Goal: Transaction & Acquisition: Purchase product/service

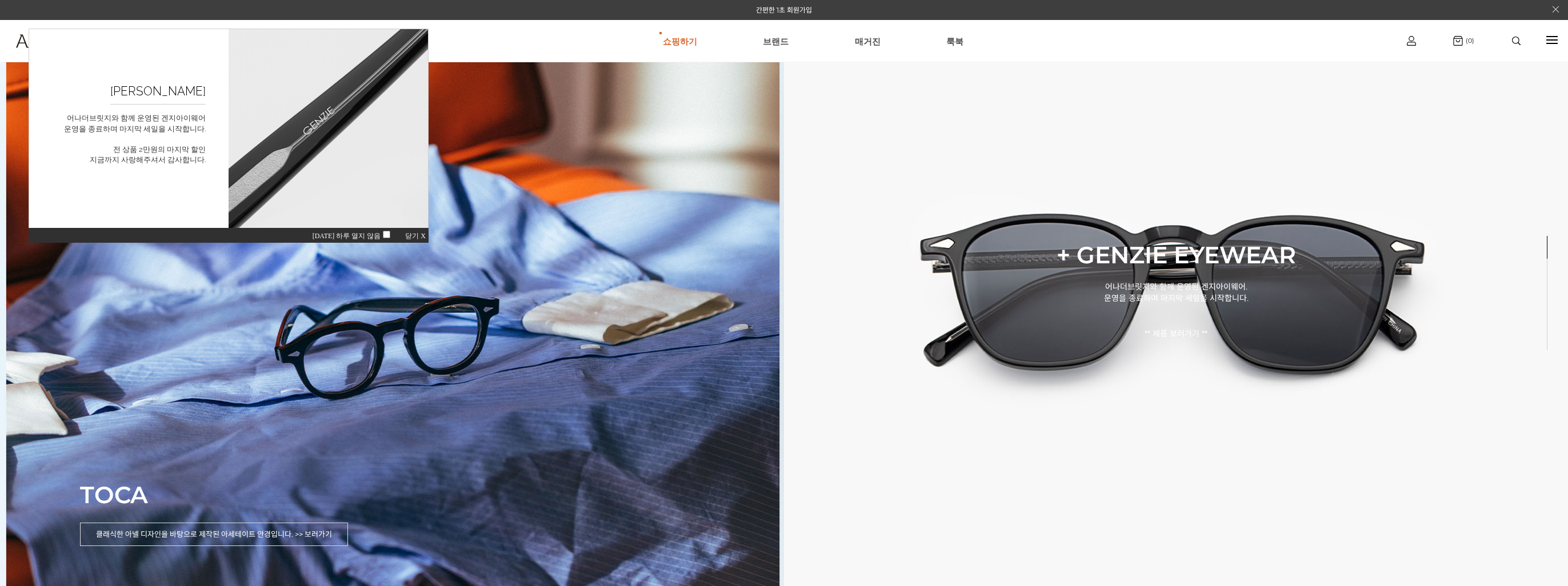
click at [412, 236] on span "닫기 X" at bounding box center [415, 236] width 21 height 8
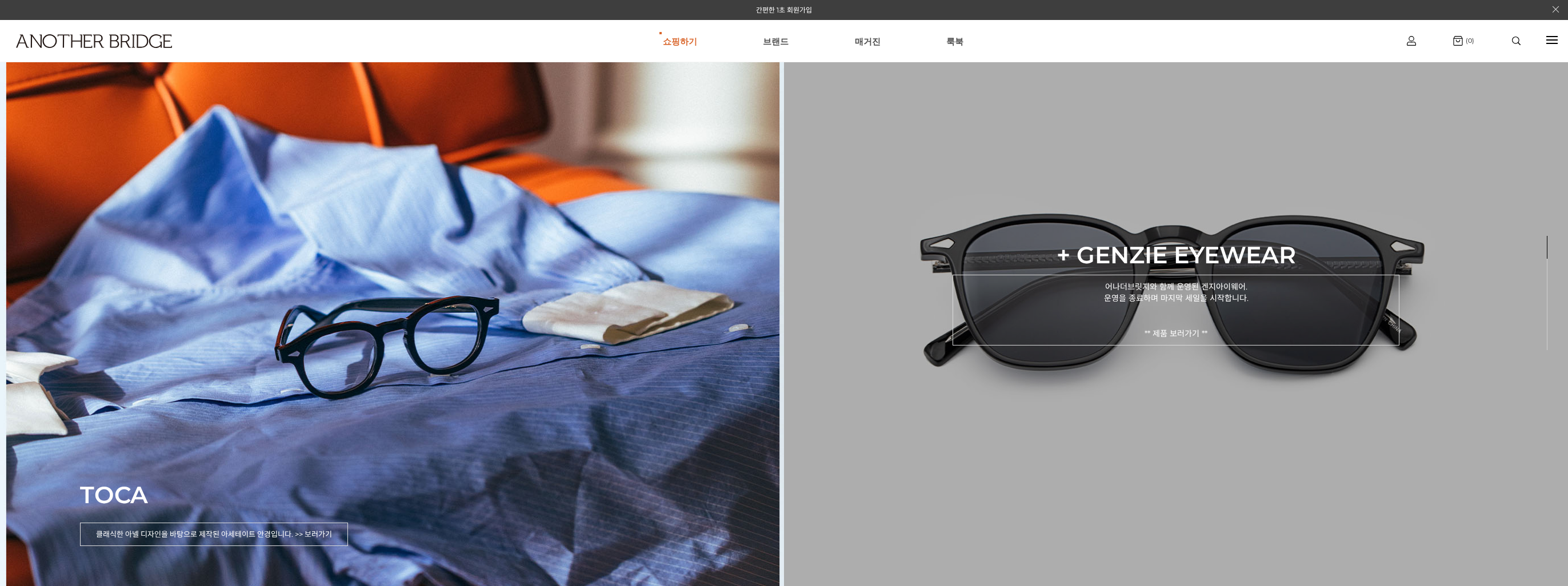
click at [1180, 333] on p "어나더브릿지와 함께 운영된 겐지아이웨어. 운영을 종료하며 마지막 세일을 시작합니다. ** 제품 보러가기 **" at bounding box center [1176, 310] width 447 height 71
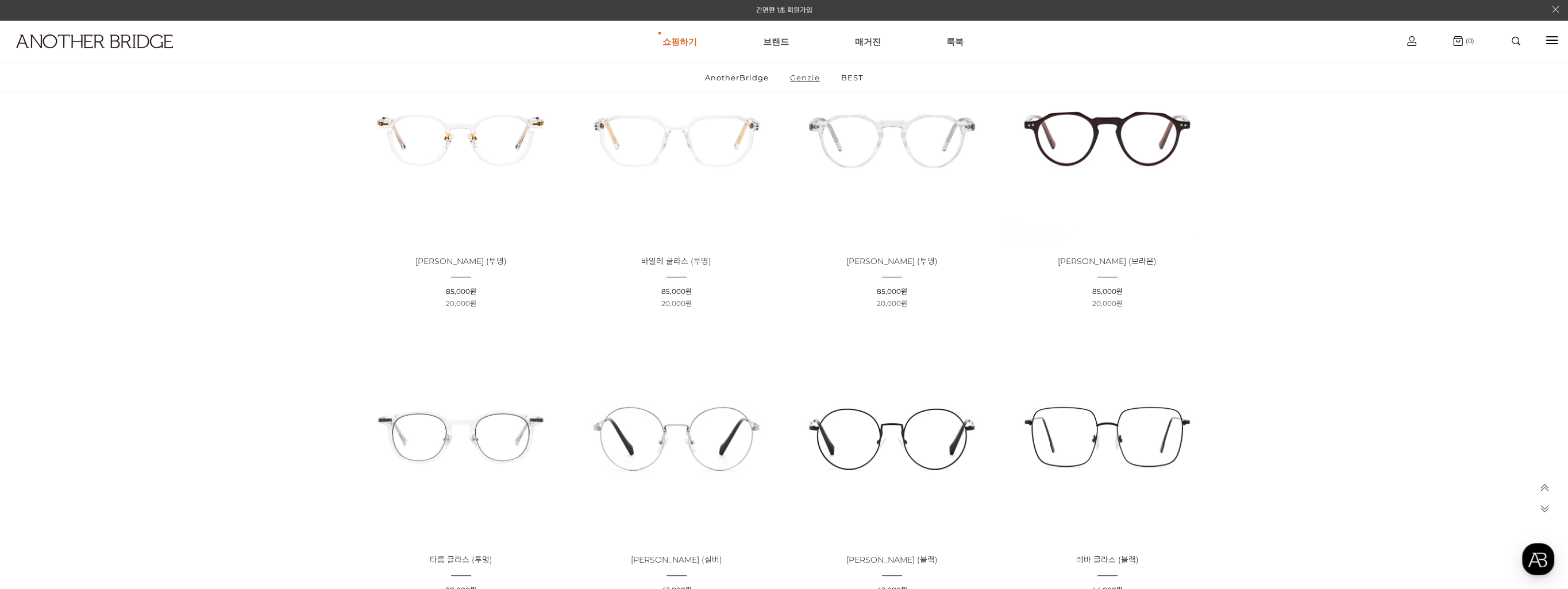
scroll to position [1952, 0]
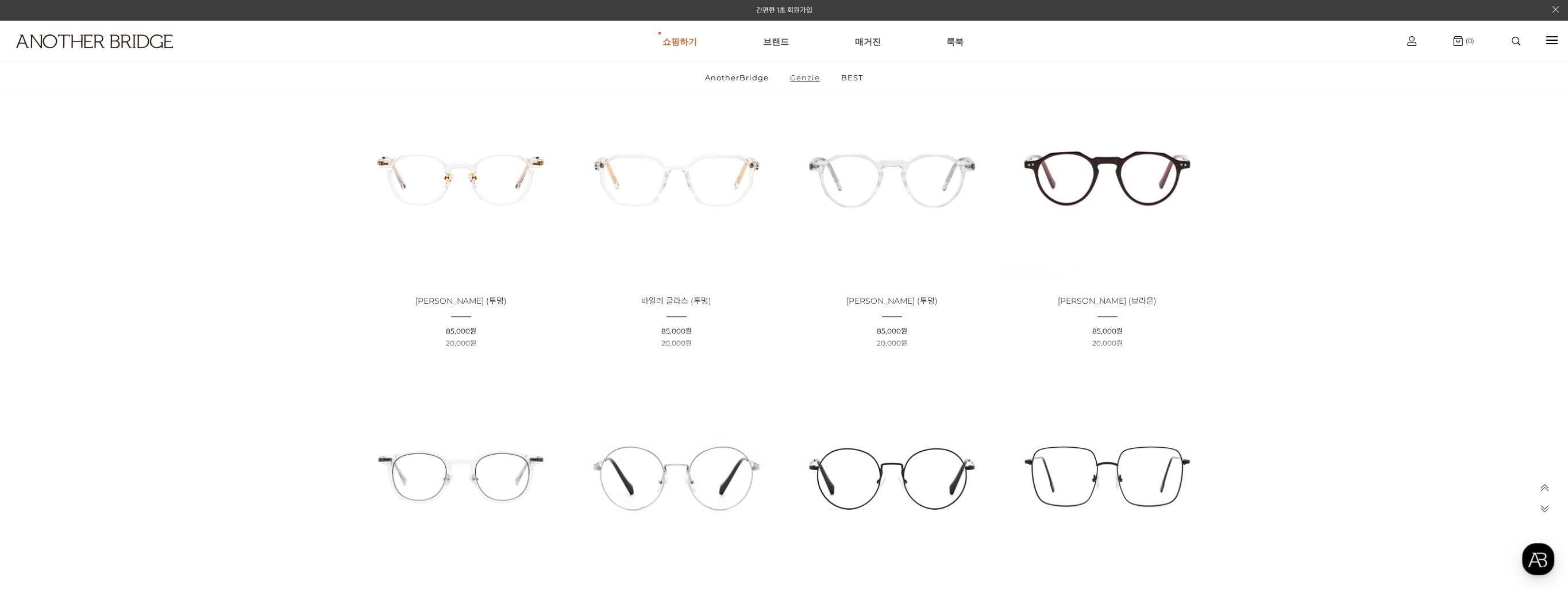
click at [798, 69] on link "Genzie" at bounding box center [805, 77] width 49 height 30
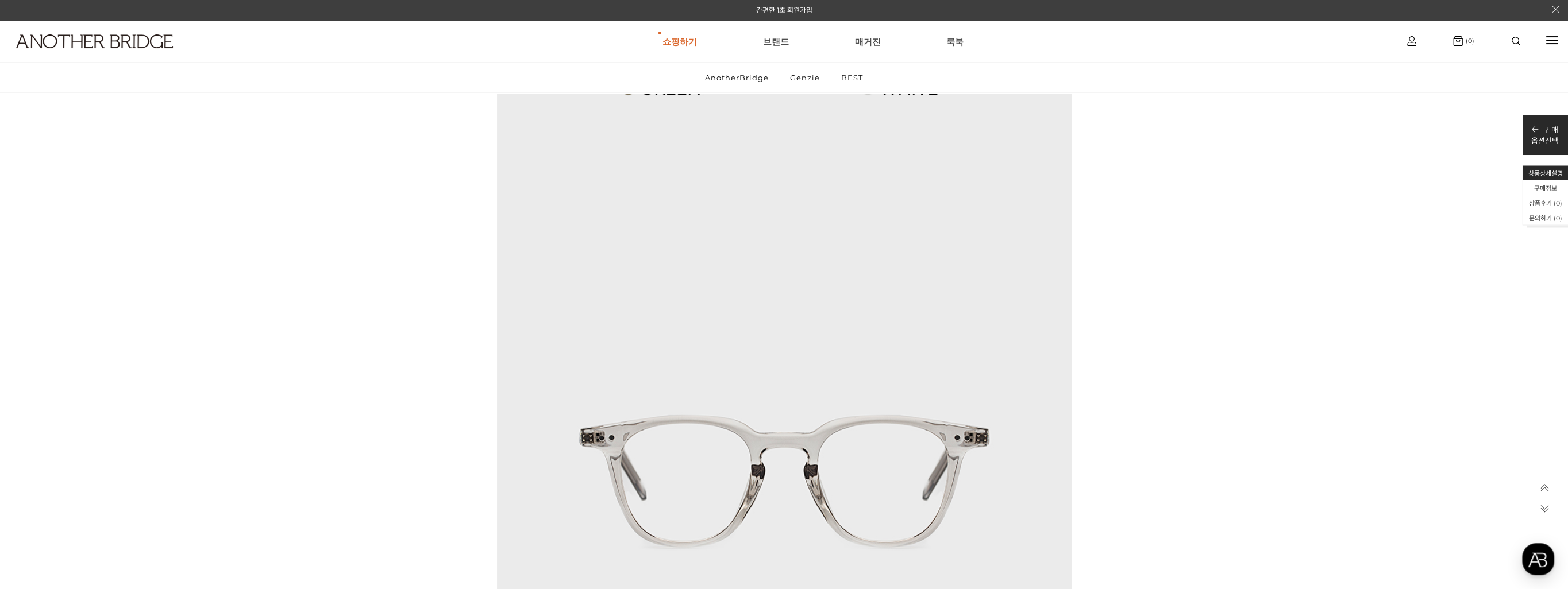
scroll to position [1838, 0]
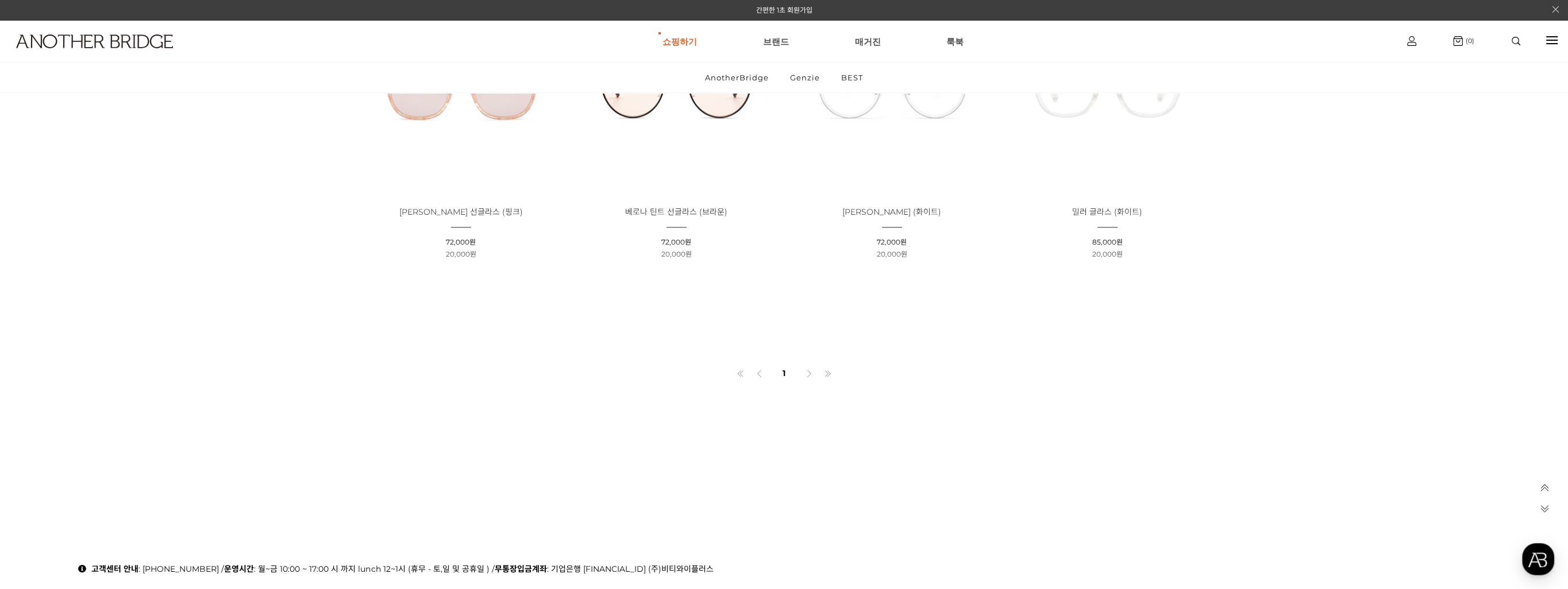
scroll to position [4135, 0]
click at [844, 81] on link "BEST" at bounding box center [852, 77] width 42 height 30
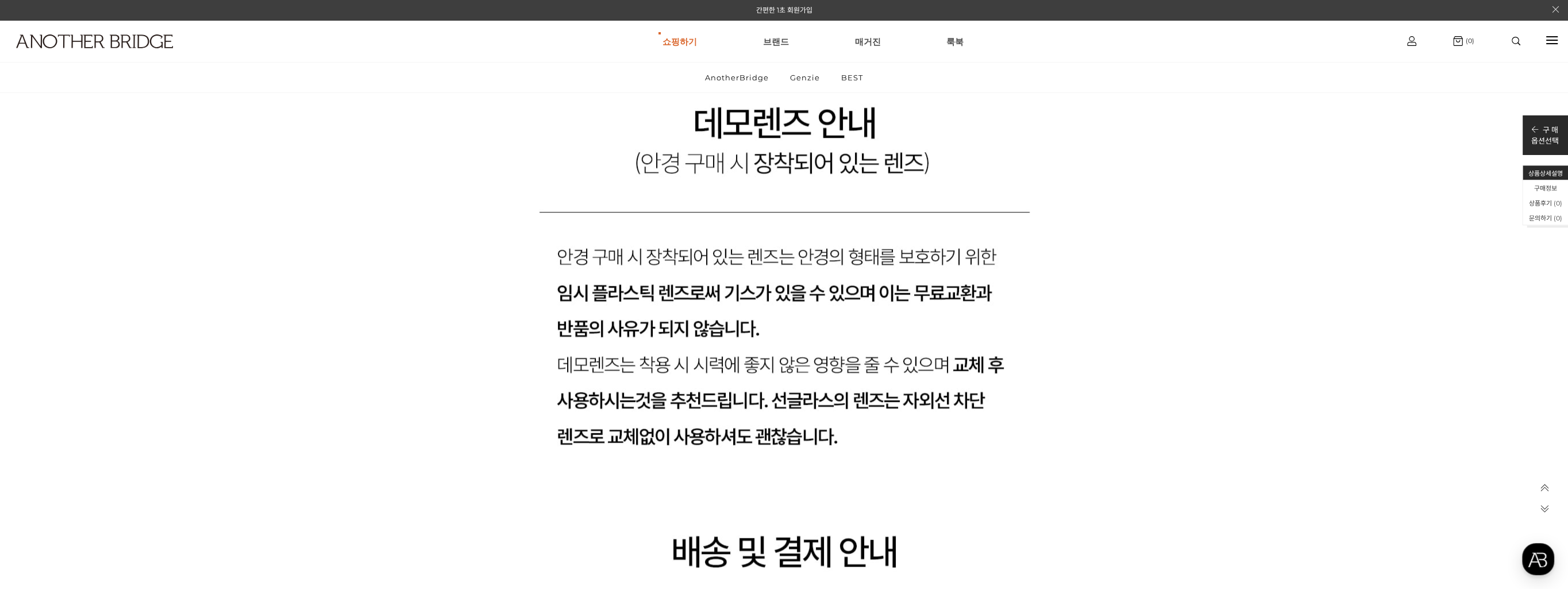
scroll to position [10681, 0]
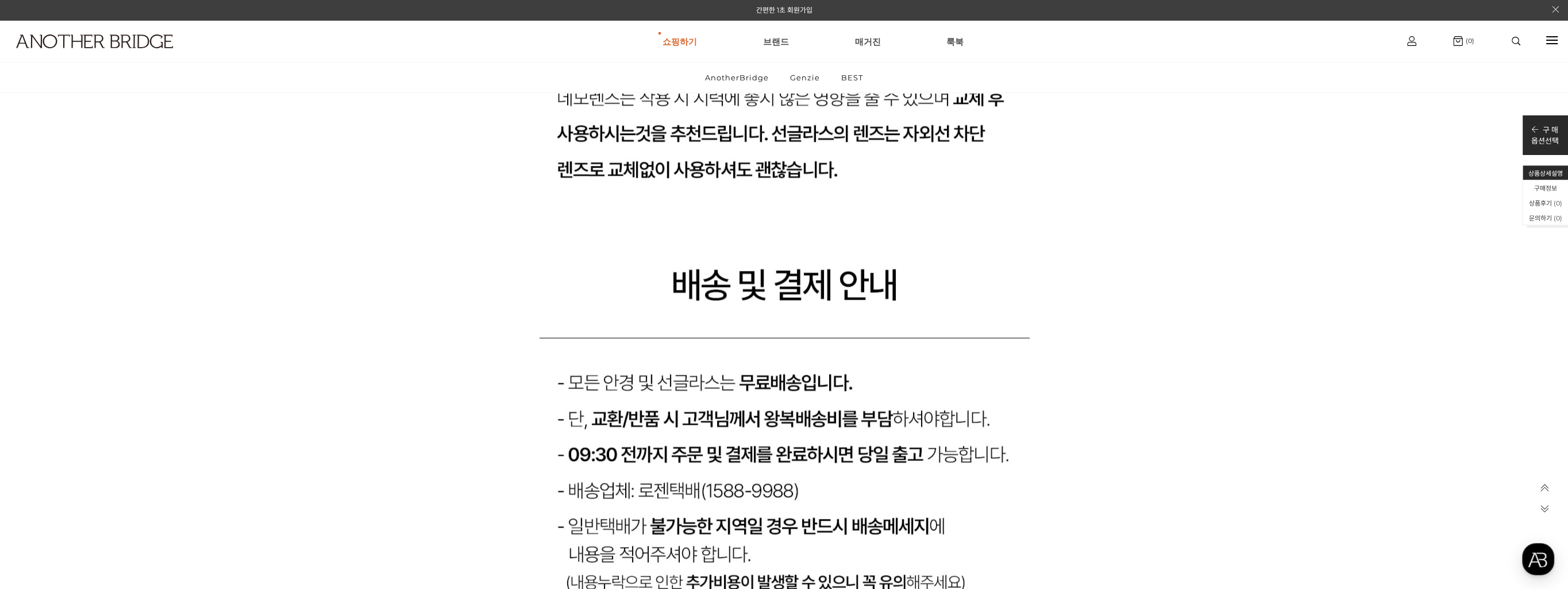
click at [1109, 17] on p "간편한 1초 회원가입" at bounding box center [784, 10] width 1568 height 20
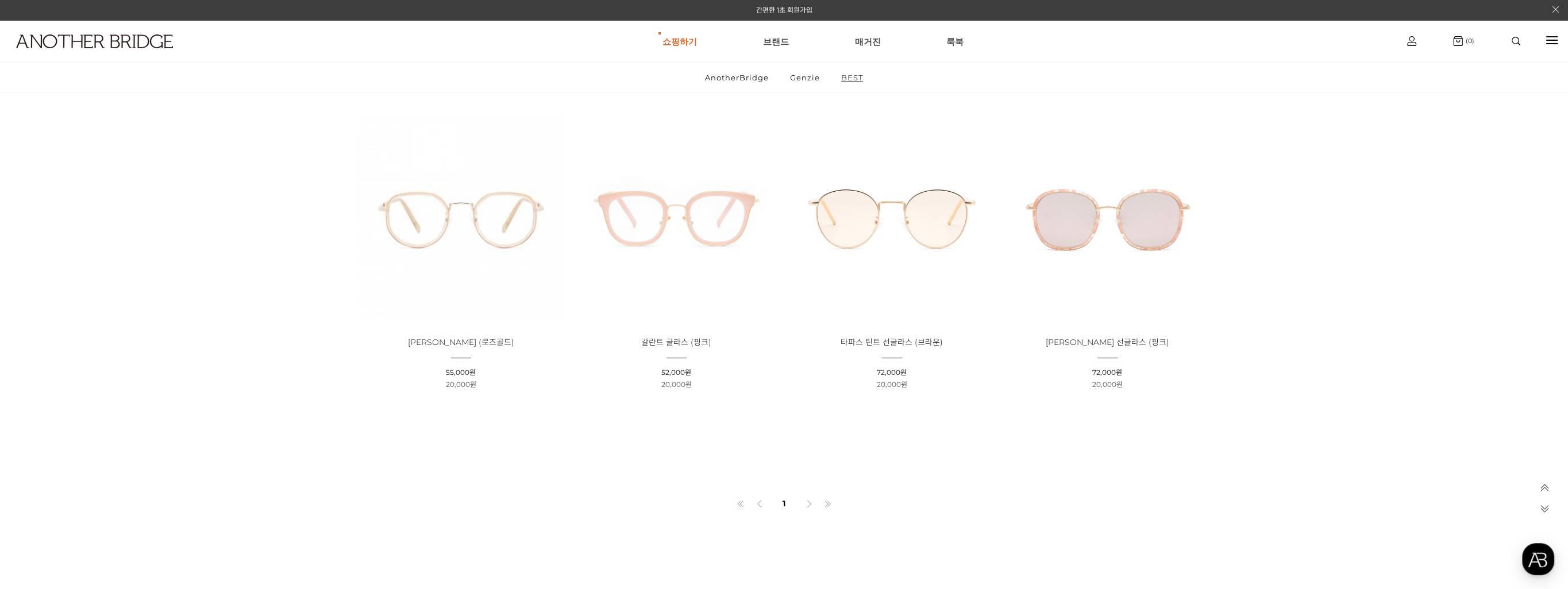
scroll to position [861, 0]
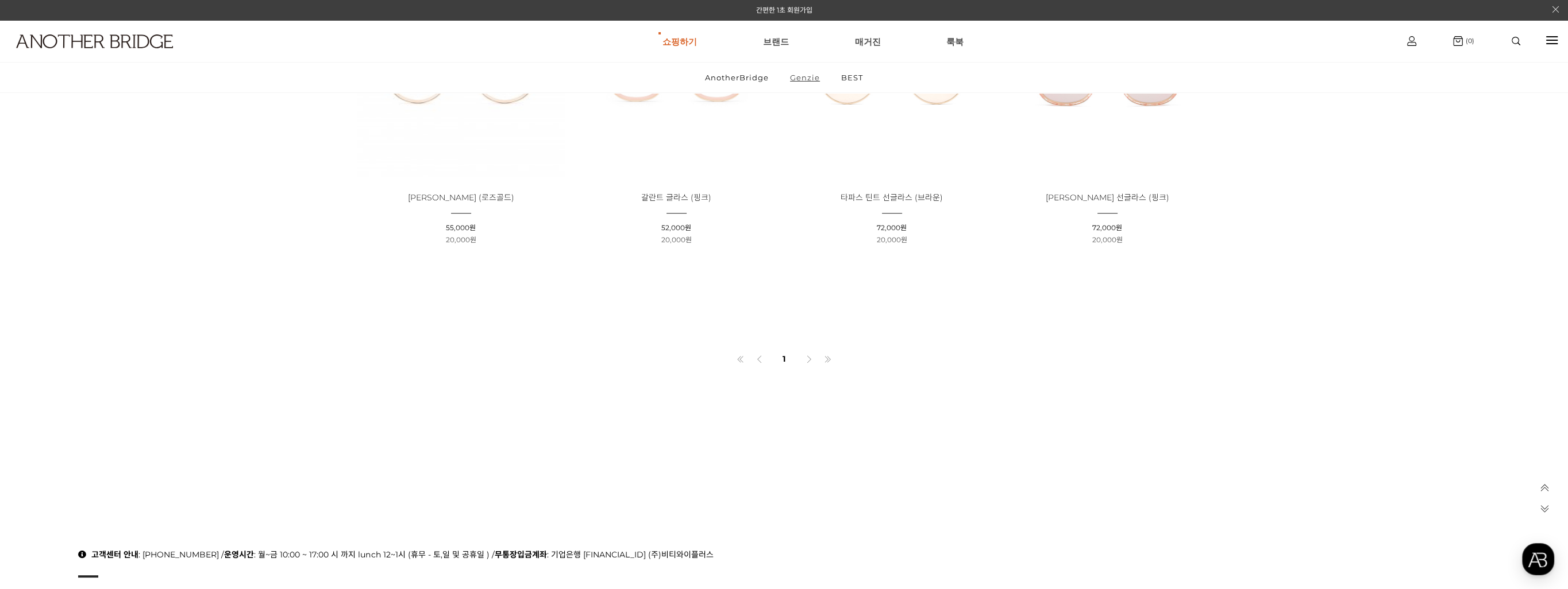
click at [791, 74] on link "Genzie" at bounding box center [805, 77] width 49 height 30
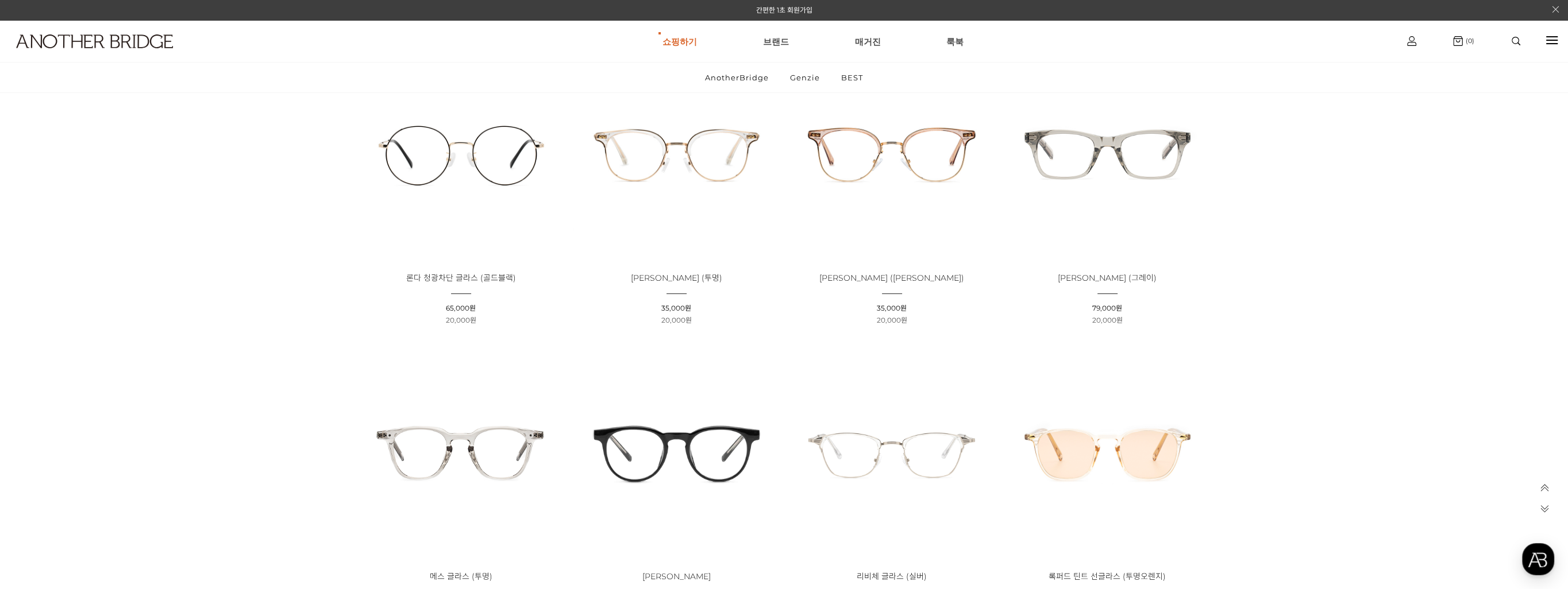
scroll to position [861, 0]
